Goal: Book appointment/travel/reservation

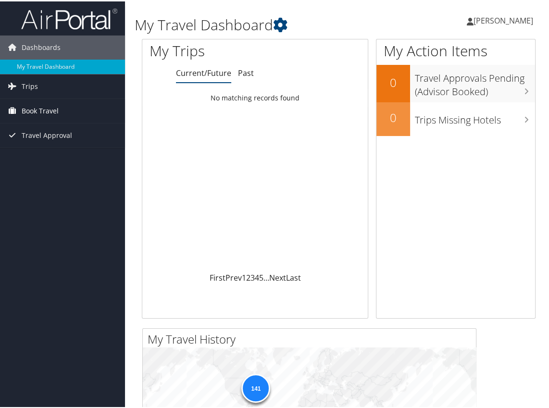
click at [47, 109] on span "Book Travel" at bounding box center [40, 110] width 37 height 24
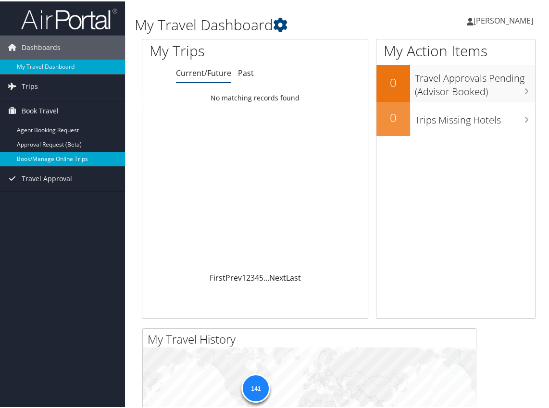
click at [59, 155] on link "Book/Manage Online Trips" at bounding box center [62, 158] width 125 height 14
